Goal: Check status: Check status

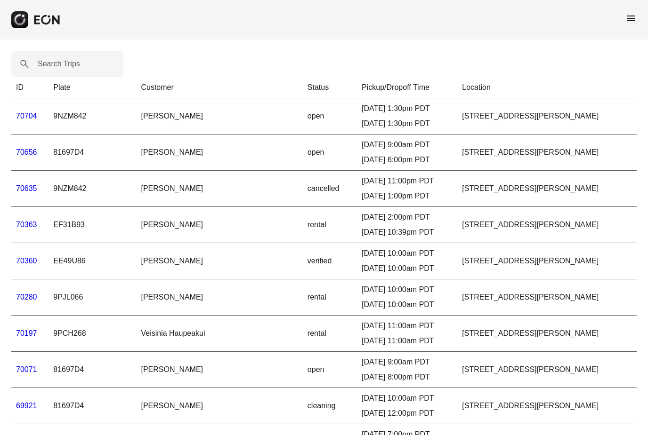
click at [26, 229] on link "70363" at bounding box center [26, 225] width 21 height 8
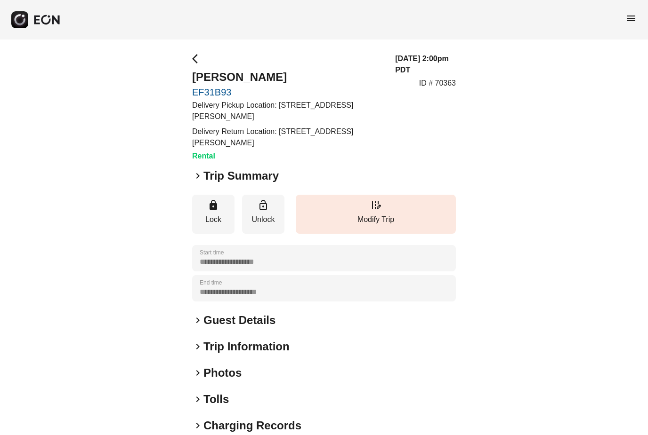
click at [199, 177] on span "keyboard_arrow_right" at bounding box center [197, 175] width 11 height 11
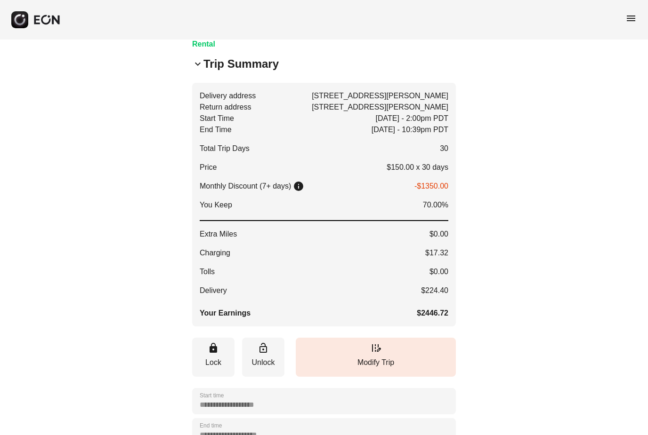
scroll to position [134, 0]
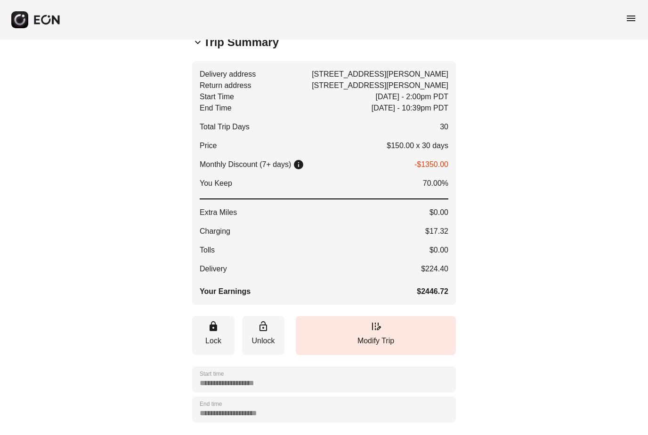
click at [205, 43] on h2 "Trip Summary" at bounding box center [240, 42] width 75 height 15
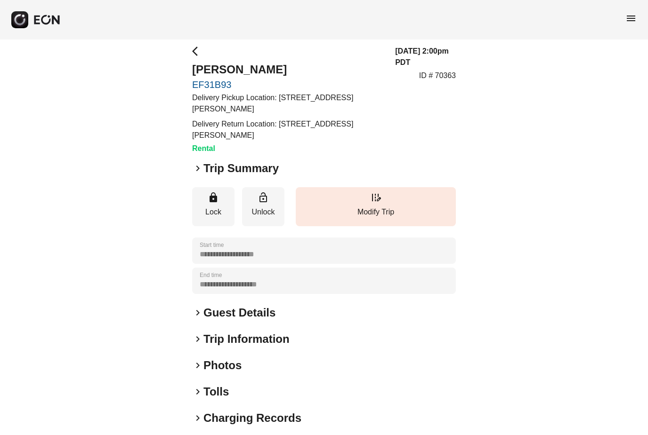
scroll to position [0, 0]
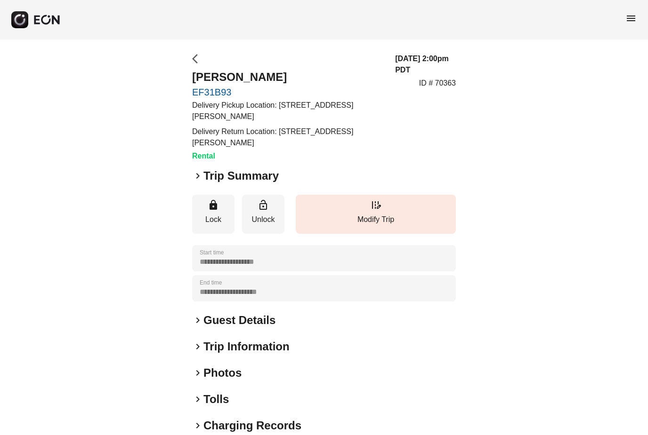
click at [195, 61] on span "arrow_back_ios" at bounding box center [197, 58] width 11 height 11
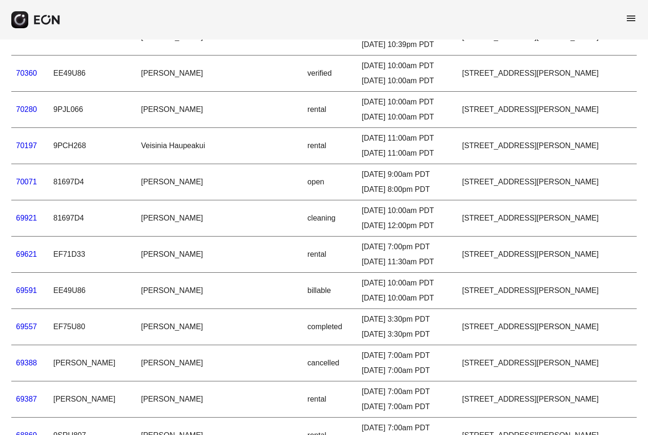
scroll to position [190, 0]
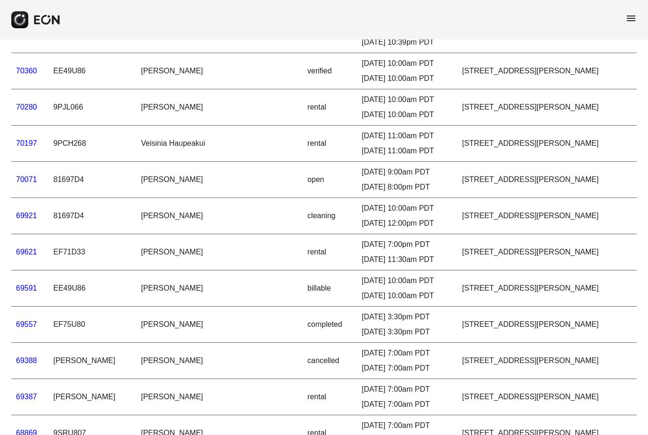
click at [23, 251] on link "69621" at bounding box center [26, 253] width 21 height 8
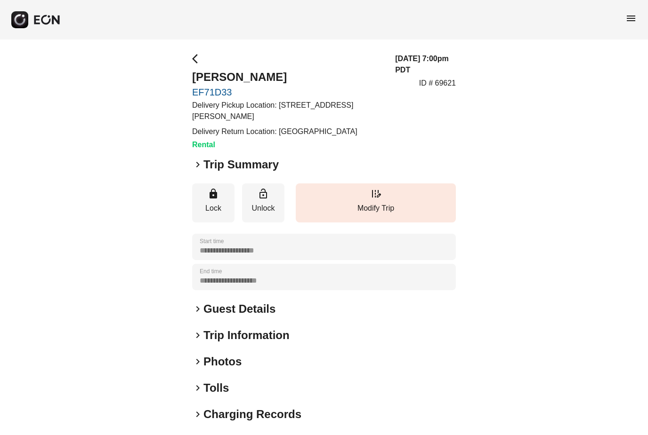
click at [206, 160] on h2 "Trip Summary" at bounding box center [240, 164] width 75 height 15
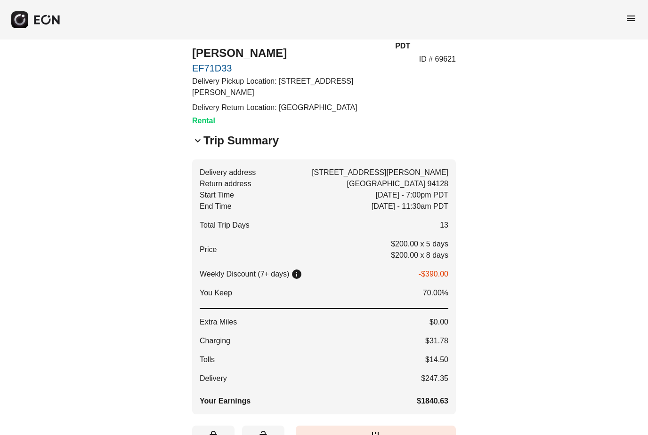
scroll to position [24, 0]
drag, startPoint x: 206, startPoint y: 160, endPoint x: 478, endPoint y: 465, distance: 408.8
click at [462, 347] on html "**********" at bounding box center [324, 357] width 648 height 763
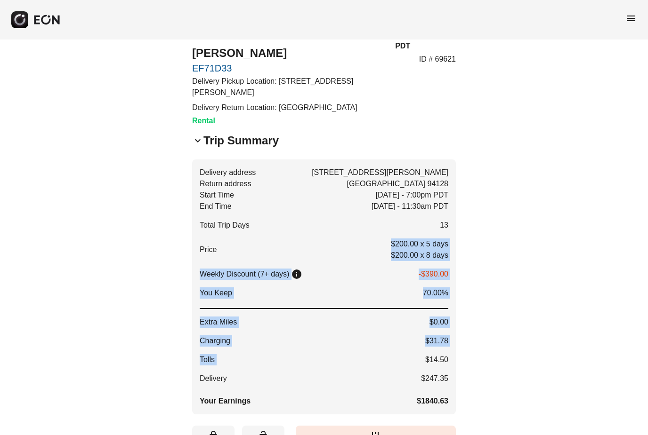
click at [556, 365] on div "**********" at bounding box center [324, 377] width 648 height 723
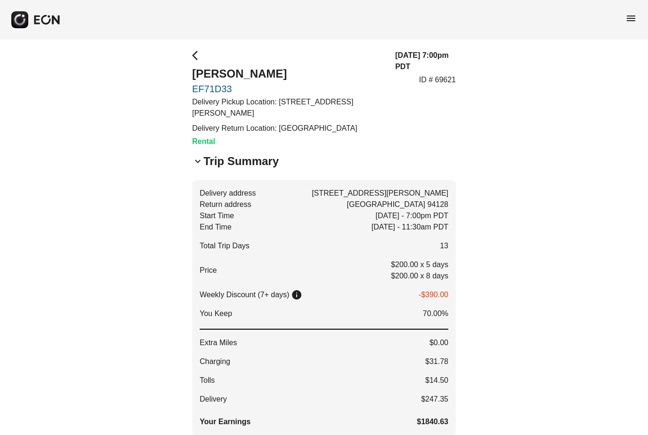
scroll to position [0, 0]
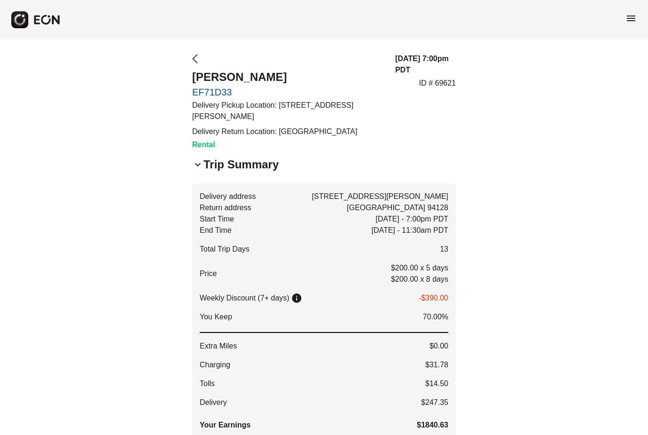
click at [199, 54] on span "arrow_back_ios" at bounding box center [197, 58] width 11 height 11
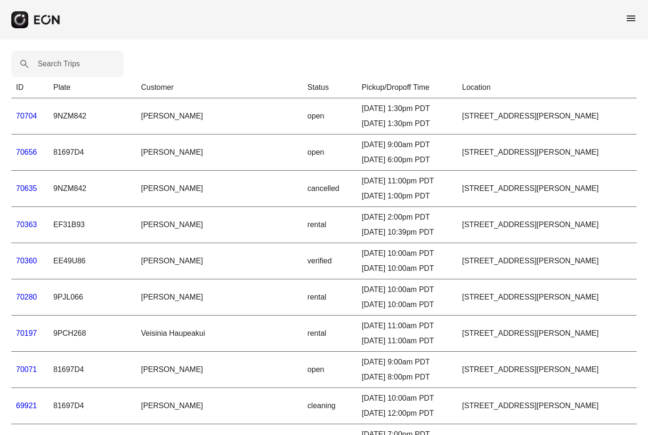
click at [635, 20] on span "menu" at bounding box center [630, 18] width 11 height 11
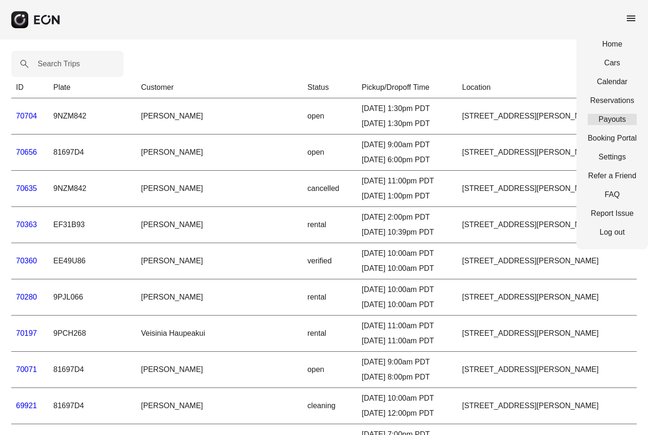
click at [625, 121] on link "Payouts" at bounding box center [612, 119] width 49 height 11
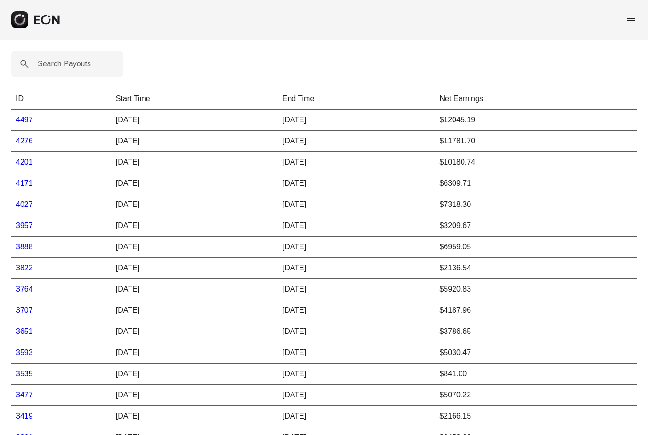
click at [22, 124] on link "4497" at bounding box center [24, 120] width 17 height 8
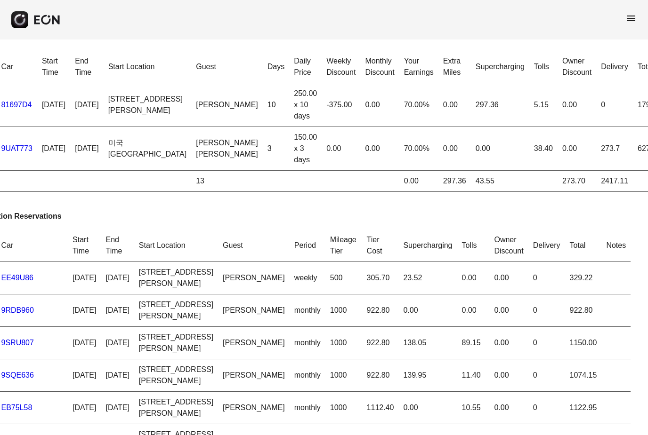
scroll to position [0, 45]
click at [633, 21] on span "menu" at bounding box center [630, 18] width 11 height 11
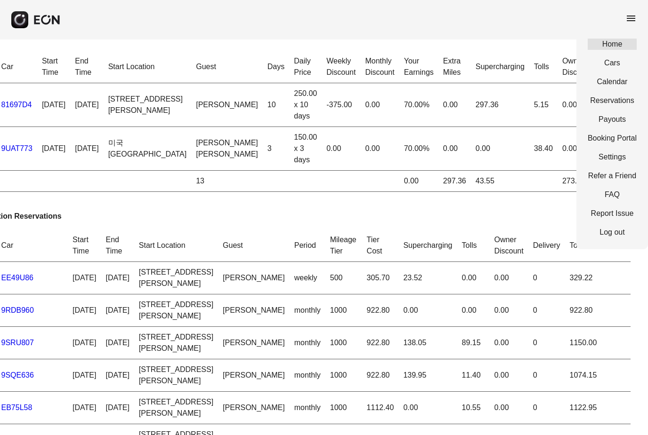
click at [615, 47] on link "Home" at bounding box center [612, 44] width 49 height 11
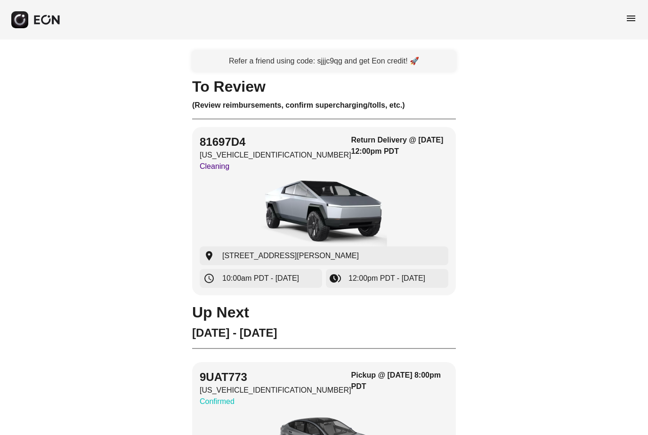
click at [634, 21] on span "menu" at bounding box center [630, 18] width 11 height 11
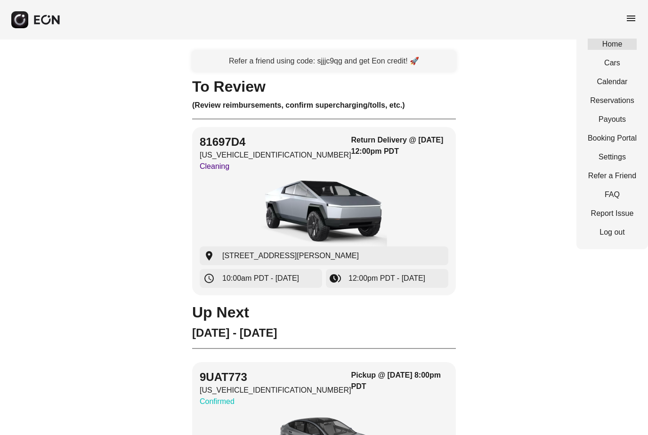
click at [616, 48] on link "Home" at bounding box center [612, 44] width 49 height 11
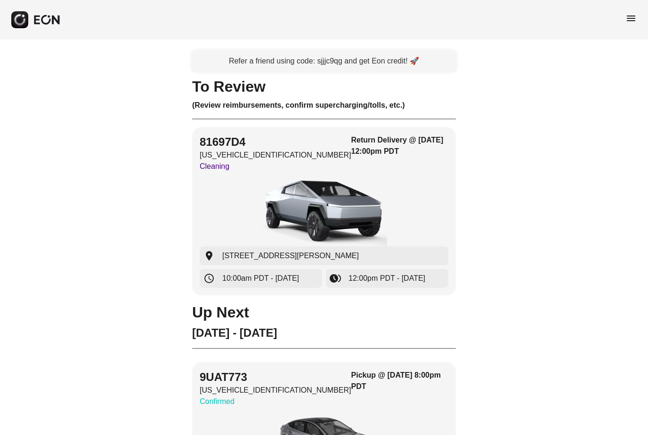
click at [632, 16] on span "menu" at bounding box center [630, 18] width 11 height 11
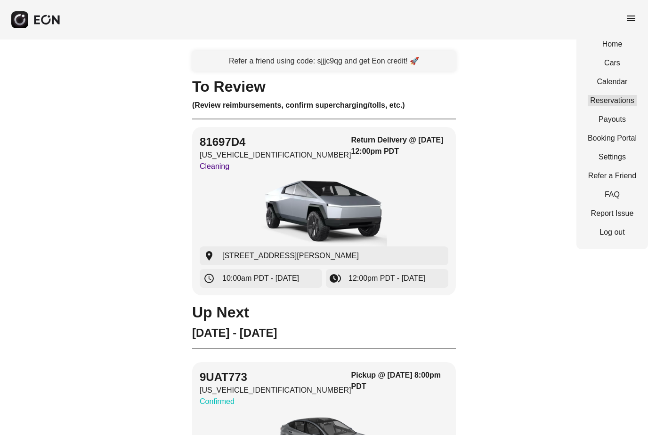
click at [626, 101] on link "Reservations" at bounding box center [612, 100] width 49 height 11
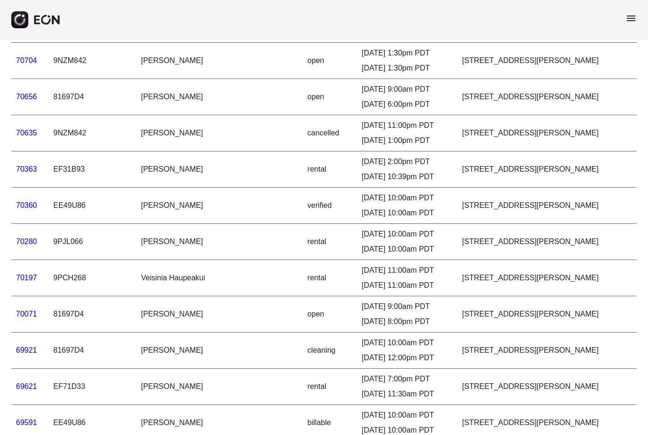
scroll to position [57, 0]
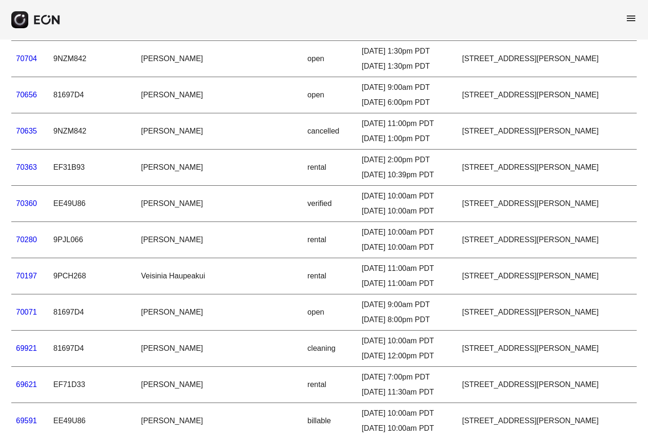
click at [28, 352] on link "69921" at bounding box center [26, 349] width 21 height 8
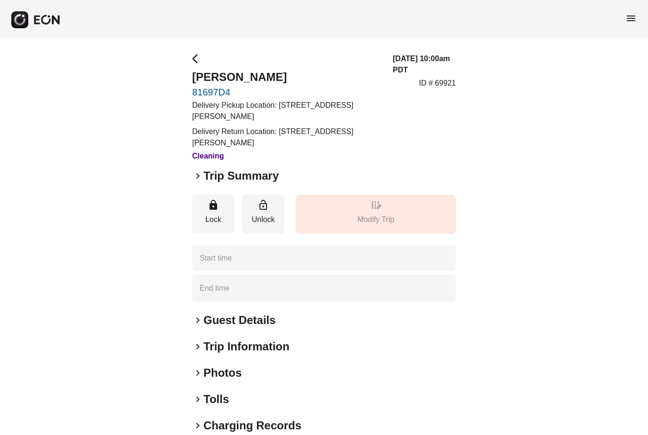
type time "**********"
click at [199, 182] on div "keyboard_arrow_right Trip Summary" at bounding box center [324, 176] width 264 height 15
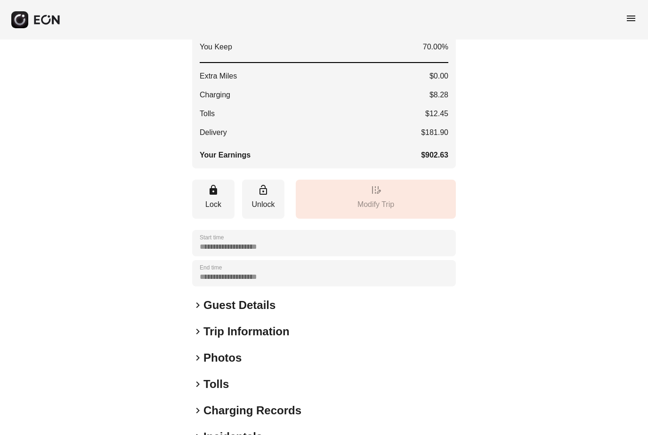
scroll to position [289, 0]
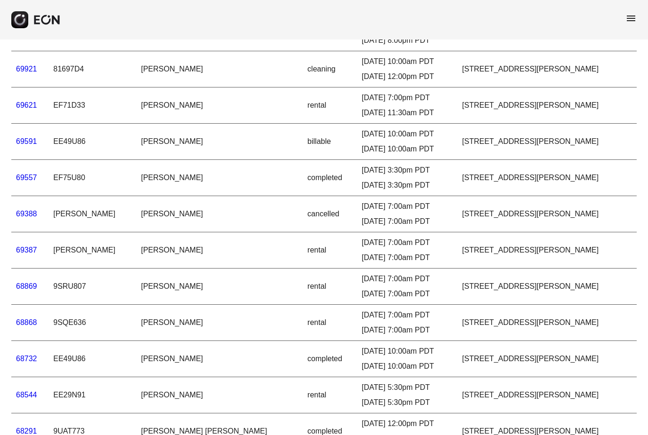
scroll to position [338, 0]
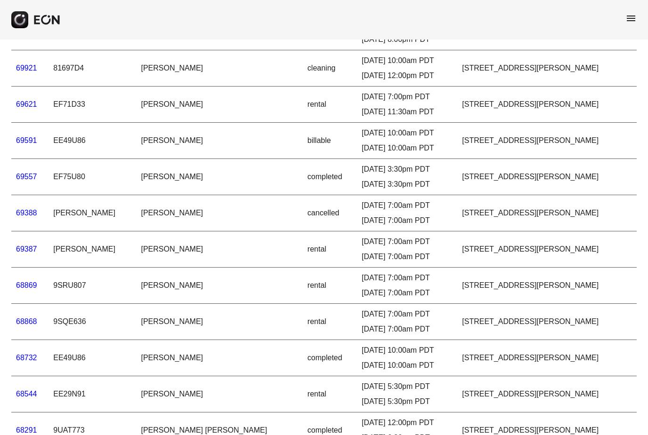
click at [31, 179] on link "69557" at bounding box center [26, 177] width 21 height 8
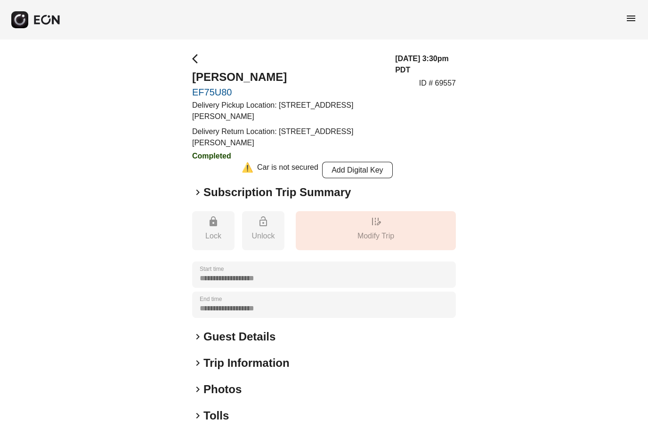
click at [198, 193] on span "keyboard_arrow_right" at bounding box center [197, 192] width 11 height 11
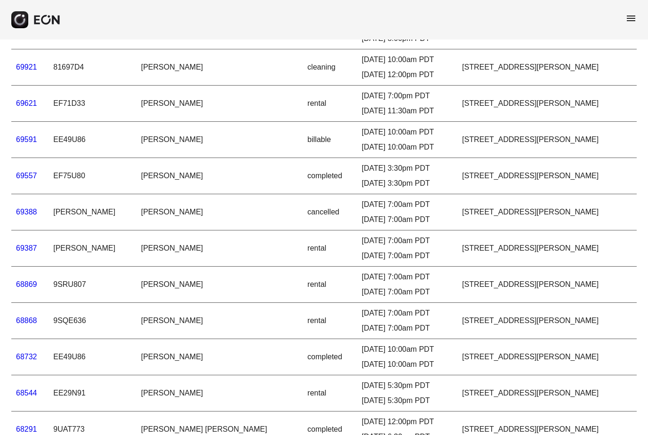
scroll to position [339, 0]
click at [23, 294] on td "68869" at bounding box center [29, 285] width 37 height 36
click at [26, 285] on link "68869" at bounding box center [26, 285] width 21 height 8
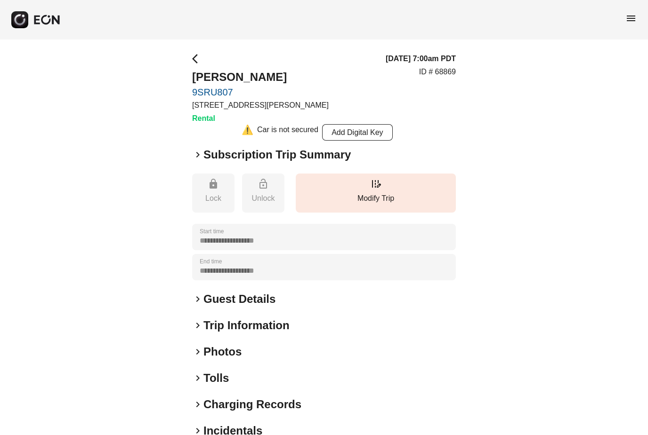
click at [198, 156] on span "keyboard_arrow_right" at bounding box center [197, 154] width 11 height 11
